Goal: Find specific page/section: Find specific page/section

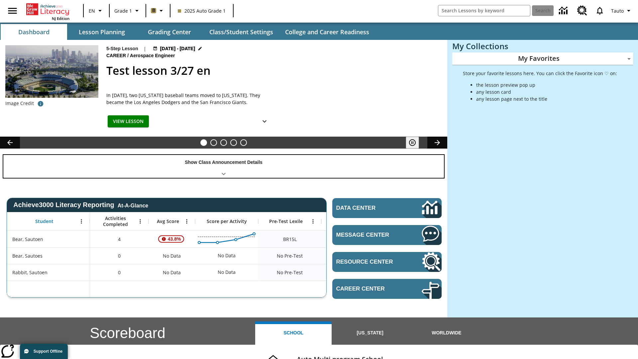
click at [224, 166] on div "Show Class Announcement Details" at bounding box center [223, 166] width 441 height 23
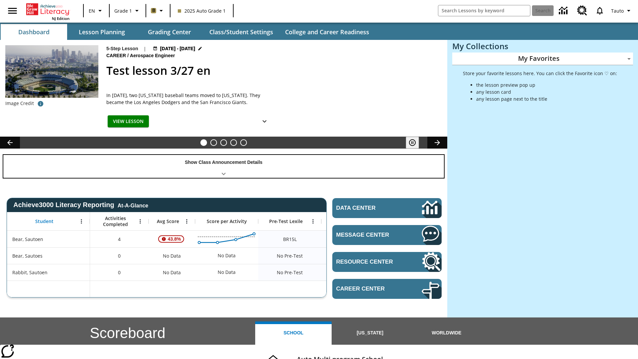
click at [224, 166] on div "Show Class Announcement Details" at bounding box center [223, 166] width 441 height 23
